Goal: Task Accomplishment & Management: Use online tool/utility

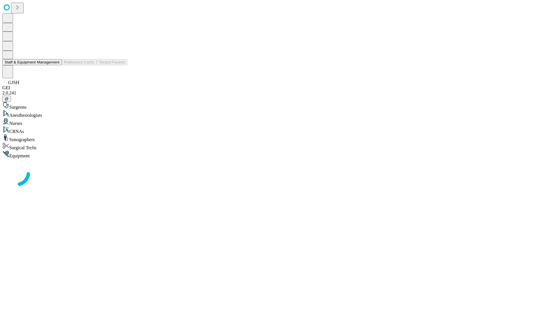
click at [55, 65] on button "Staff & Equipment Management" at bounding box center [31, 62] width 59 height 6
